Goal: Find specific page/section: Find specific page/section

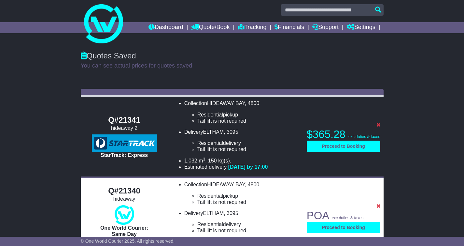
scroll to position [2, 0]
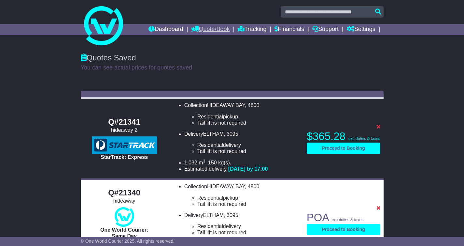
click at [203, 31] on link "Quote/Book" at bounding box center [210, 29] width 38 height 11
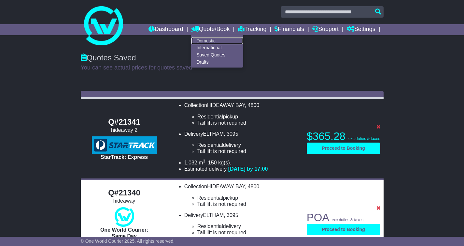
click at [199, 40] on link "Domestic" at bounding box center [217, 40] width 51 height 7
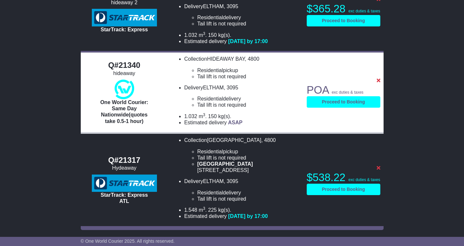
scroll to position [130, 0]
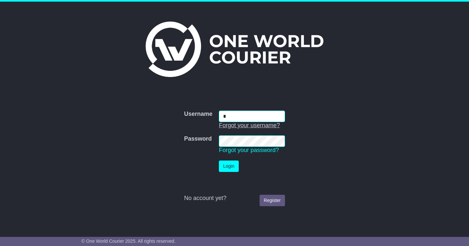
type input "**********"
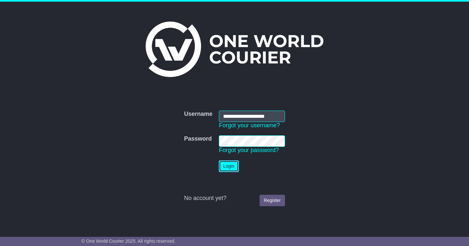
click at [232, 169] on button "Login" at bounding box center [229, 165] width 20 height 11
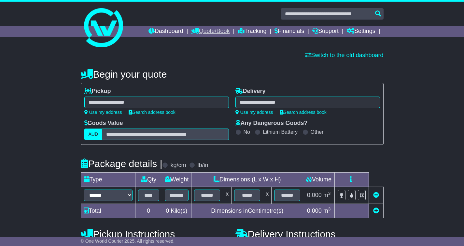
click at [200, 30] on link "Quote/Book" at bounding box center [210, 31] width 38 height 11
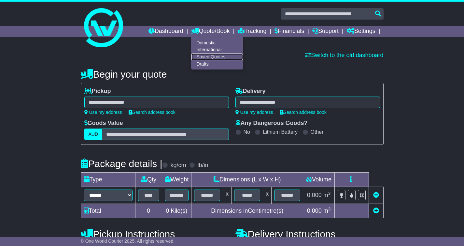
click at [209, 57] on link "Saved Quotes" at bounding box center [217, 56] width 51 height 7
